Goal: Information Seeking & Learning: Check status

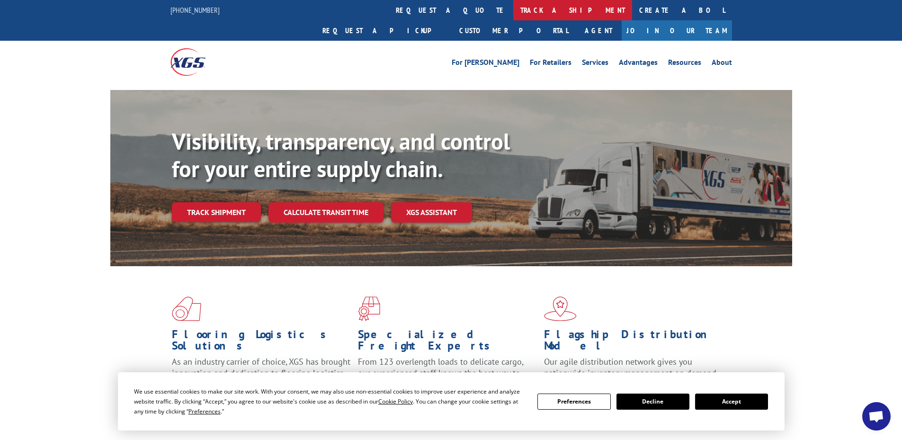
click at [513, 6] on link "track a shipment" at bounding box center [572, 10] width 119 height 20
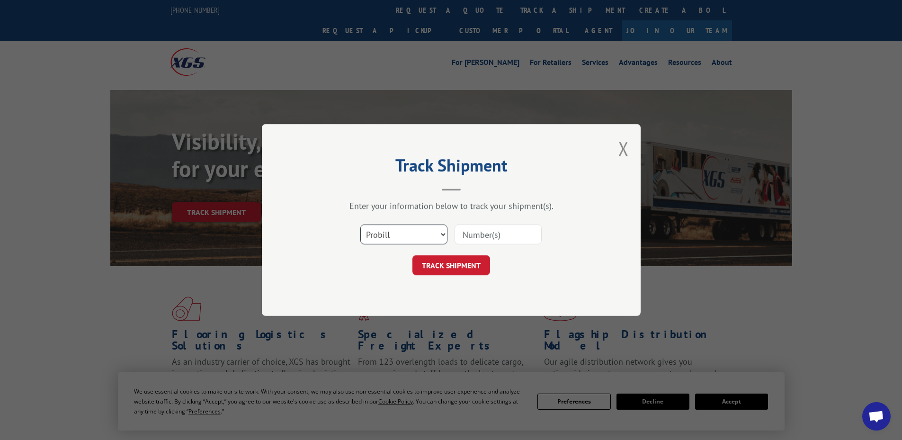
click at [403, 240] on select "Select category... Probill BOL PO" at bounding box center [403, 234] width 87 height 20
select select "bol"
click at [360, 224] on select "Select category... Probill BOL PO" at bounding box center [403, 234] width 87 height 20
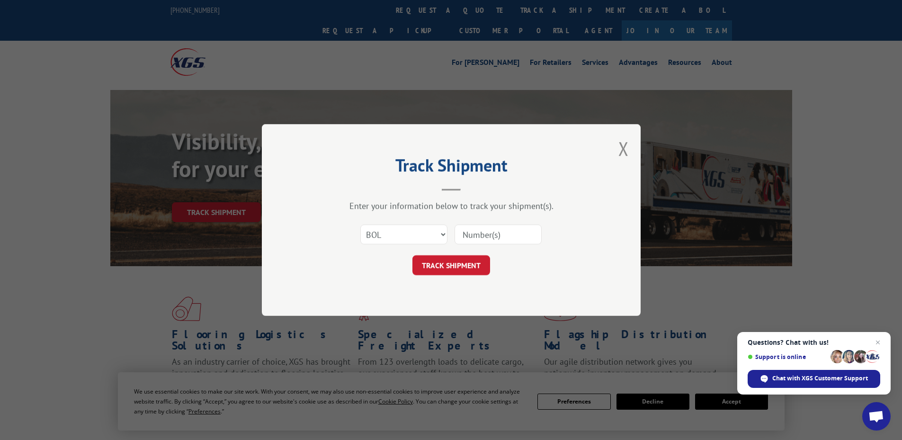
drag, startPoint x: 498, startPoint y: 238, endPoint x: 507, endPoint y: 232, distance: 10.6
click at [502, 236] on input at bounding box center [497, 234] width 87 height 20
paste input "5211899"
type input "5211899"
click at [430, 265] on button "TRACK SHIPMENT" at bounding box center [451, 265] width 78 height 20
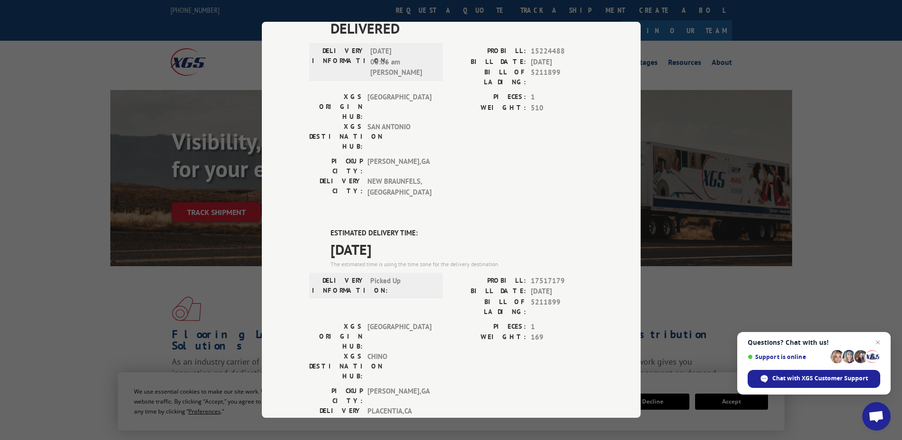
scroll to position [43, 0]
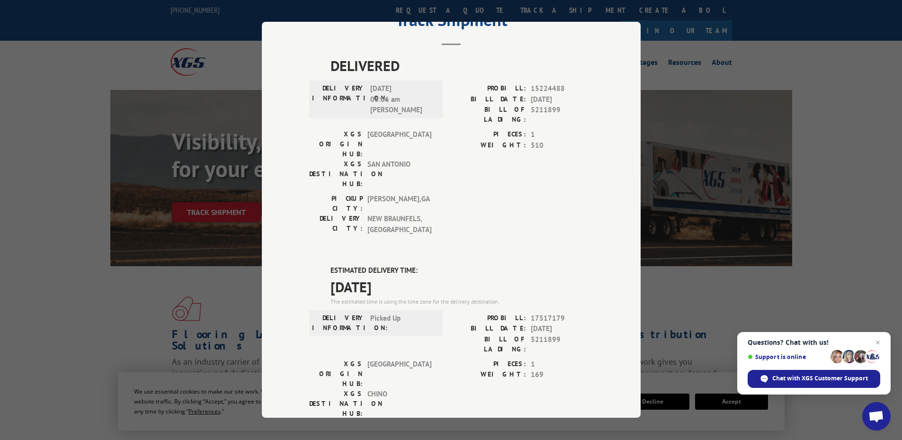
drag, startPoint x: 327, startPoint y: 214, endPoint x: 411, endPoint y: 234, distance: 86.0
click at [411, 266] on div "ESTIMATED DELIVERY TIME: [DATE] The estimated time is using the time zone for t…" at bounding box center [461, 286] width 263 height 41
copy div "ESTIMATED DELIVERY TIME: [DATE]"
